Goal: Task Accomplishment & Management: Manage account settings

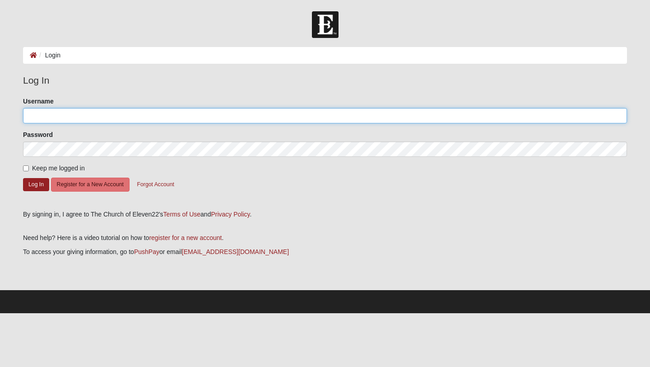
click at [66, 112] on input "Username" at bounding box center [325, 115] width 604 height 15
type input "J"
type input "[EMAIL_ADDRESS][DOMAIN_NAME]"
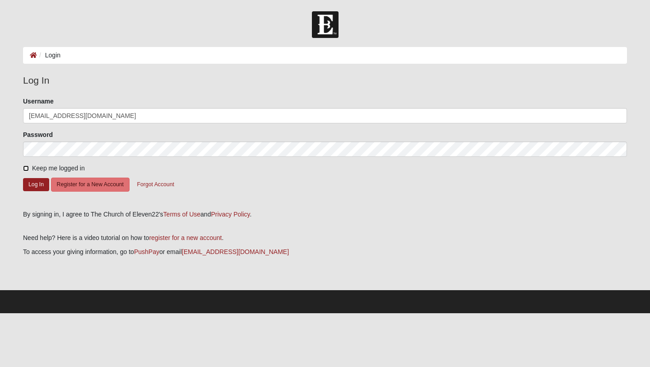
click at [26, 165] on input "Keep me logged in" at bounding box center [26, 168] width 6 height 6
checkbox input "true"
click at [31, 178] on button "Log In" at bounding box center [36, 184] width 26 height 13
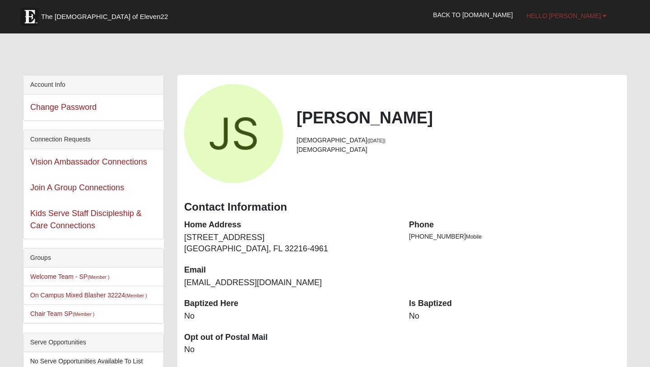
click at [605, 13] on b at bounding box center [605, 16] width 4 height 6
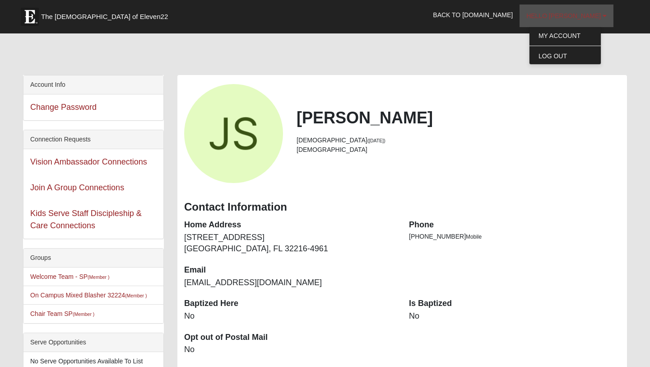
click at [605, 14] on b at bounding box center [605, 16] width 4 height 6
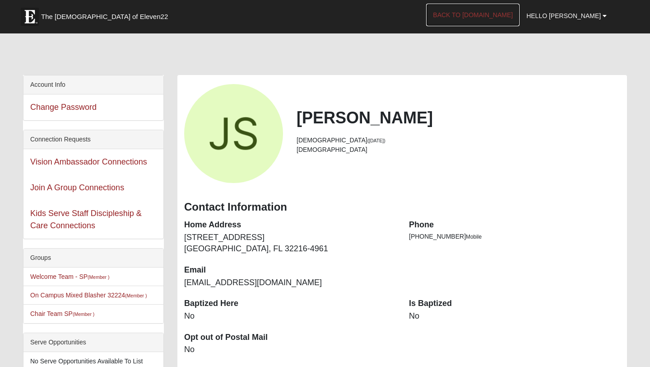
click at [498, 14] on link "Back to [DOMAIN_NAME]" at bounding box center [473, 15] width 94 height 23
